Goal: Transaction & Acquisition: Purchase product/service

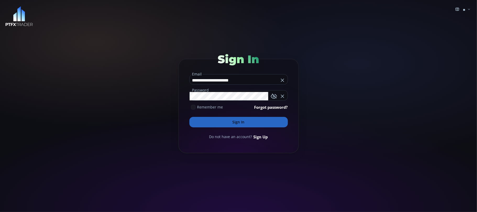
click at [233, 122] on button "Sign In" at bounding box center [239, 122] width 99 height 10
click at [236, 120] on button "Sign In" at bounding box center [239, 122] width 99 height 10
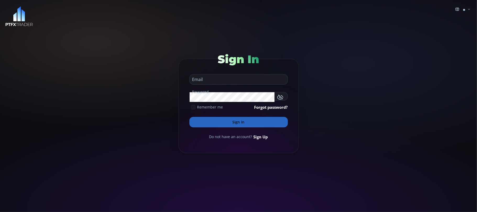
type input "**********"
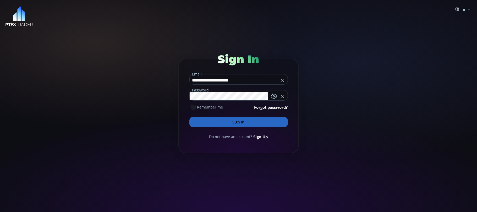
click at [233, 121] on button "Sign In" at bounding box center [239, 122] width 99 height 10
click at [237, 121] on button "Sign In" at bounding box center [239, 122] width 99 height 10
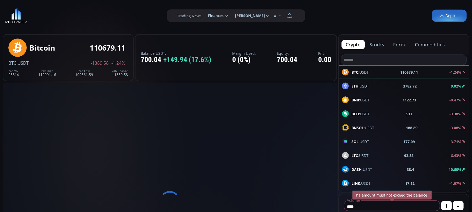
scroll to position [74, 0]
type input "********"
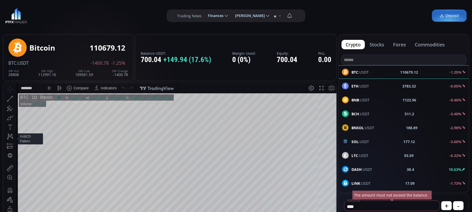
scroll to position [35, 0]
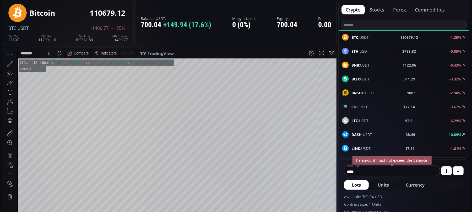
click at [356, 64] on b "BNB" at bounding box center [356, 65] width 8 height 5
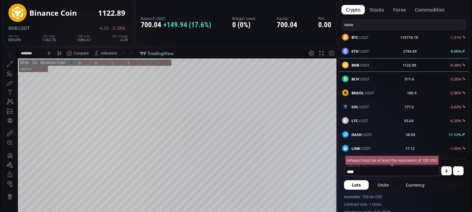
click at [455, 50] on span "0.05%" at bounding box center [458, 52] width 15 height 6
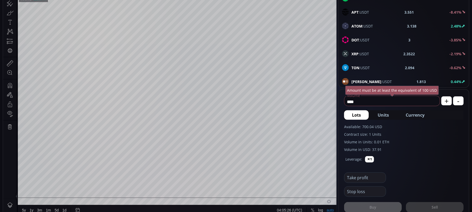
scroll to position [175, 0]
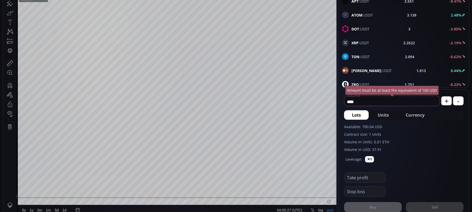
click at [352, 44] on b "XRP" at bounding box center [355, 42] width 7 height 5
